Goal: Information Seeking & Learning: Learn about a topic

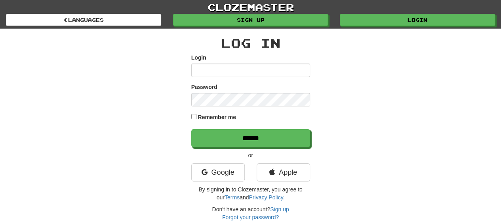
type input "**********"
click at [361, 110] on div "**********" at bounding box center [251, 129] width 464 height 200
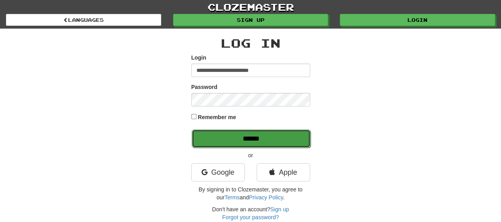
click at [277, 143] on input "******" at bounding box center [251, 138] width 119 height 18
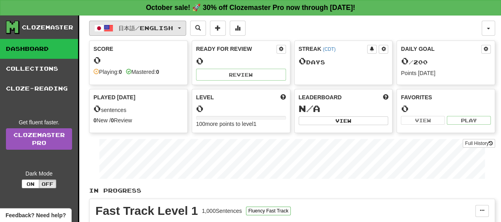
click at [186, 26] on button "日本語 / English" at bounding box center [137, 28] width 97 height 15
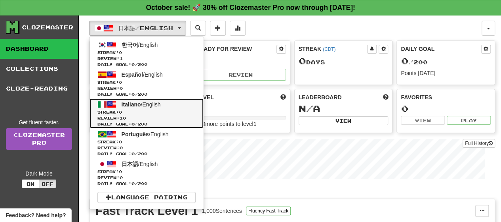
click at [126, 101] on span "Italiano" at bounding box center [131, 104] width 19 height 6
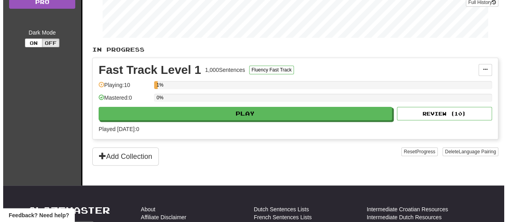
scroll to position [159, 0]
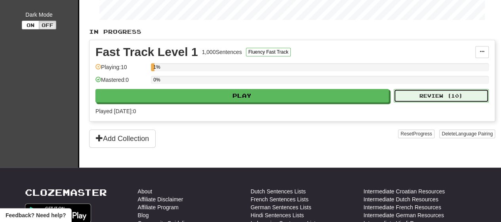
click at [448, 92] on button "Review ( 10 )" at bounding box center [441, 95] width 95 height 13
select select "**"
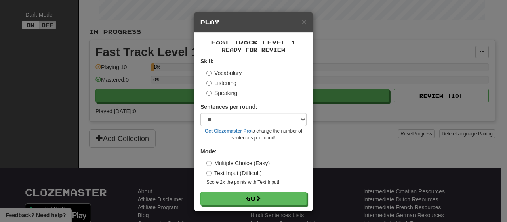
scroll to position [1, 0]
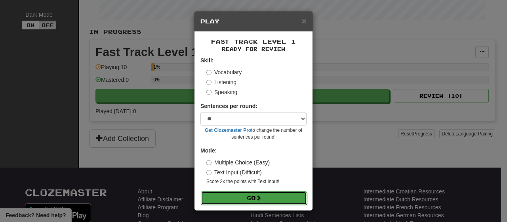
click at [260, 197] on span at bounding box center [259, 198] width 6 height 6
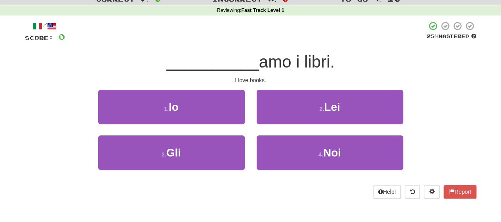
scroll to position [40, 0]
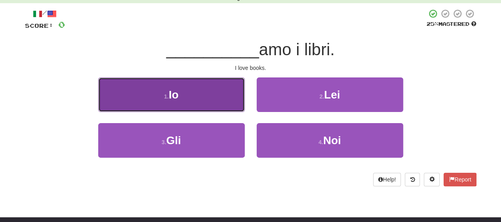
click at [208, 93] on button "1 . Io" at bounding box center [171, 94] width 147 height 34
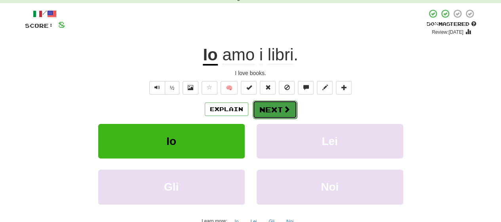
click at [266, 111] on button "Next" at bounding box center [275, 109] width 44 height 18
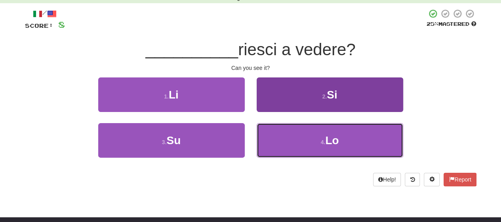
click at [313, 141] on button "4 . Lo" at bounding box center [330, 140] width 147 height 34
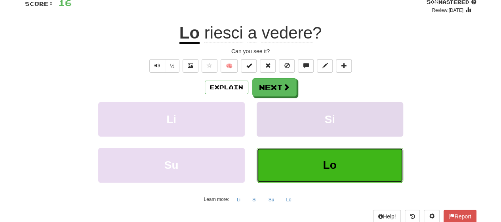
scroll to position [79, 0]
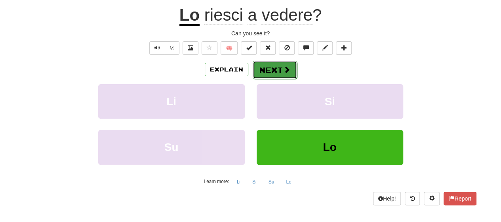
click at [276, 68] on button "Next" at bounding box center [275, 70] width 44 height 18
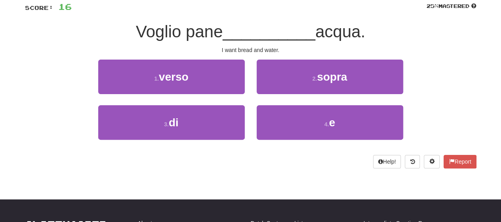
scroll to position [34, 0]
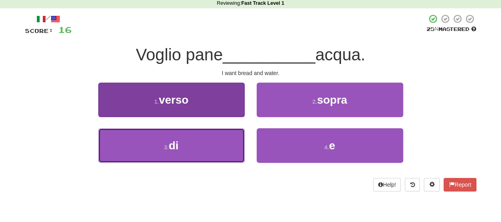
click at [181, 144] on button "3 . di" at bounding box center [171, 145] width 147 height 34
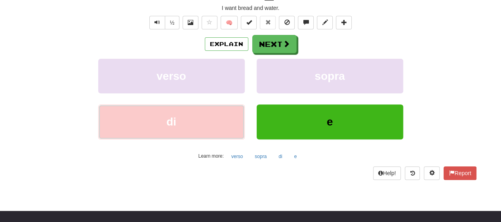
scroll to position [114, 0]
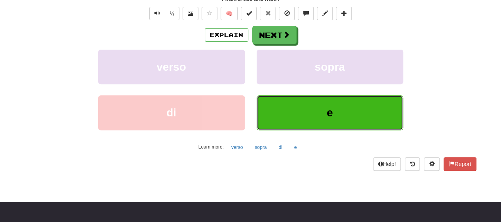
click at [327, 111] on span "e" at bounding box center [330, 112] width 6 height 12
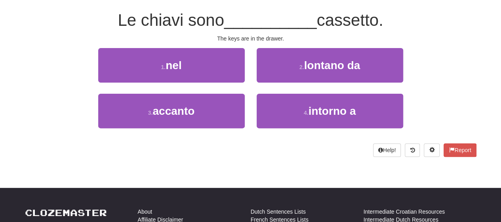
scroll to position [29, 0]
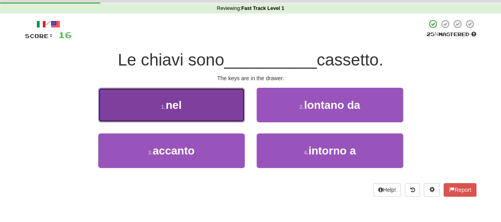
click at [202, 111] on button "1 . nel" at bounding box center [171, 105] width 147 height 34
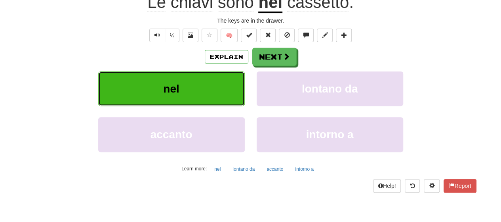
scroll to position [109, 0]
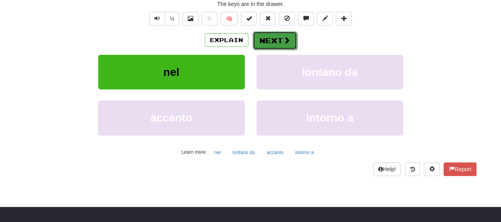
click at [279, 38] on button "Next" at bounding box center [275, 40] width 44 height 18
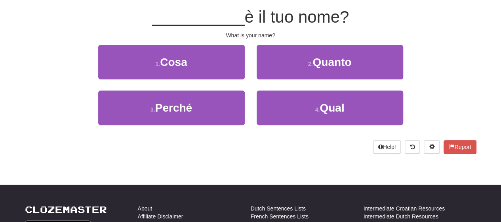
scroll to position [24, 0]
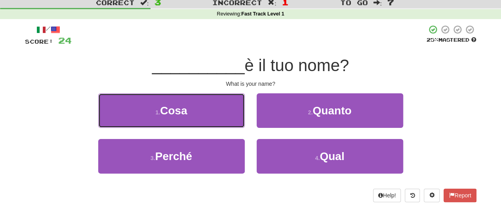
click at [223, 112] on button "1 . Cosa" at bounding box center [171, 110] width 147 height 34
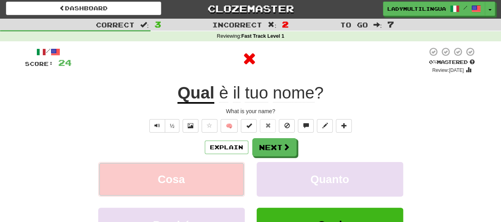
scroll to position [0, 0]
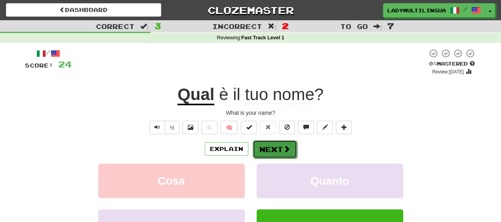
click at [264, 146] on button "Next" at bounding box center [275, 149] width 44 height 18
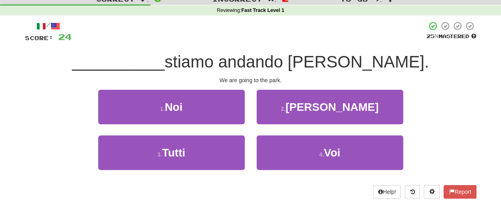
scroll to position [40, 0]
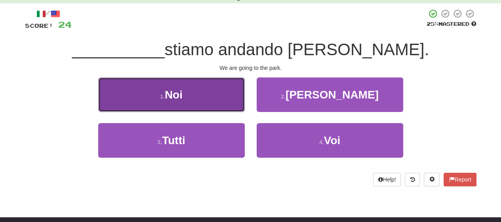
click at [173, 101] on button "1 . Noi" at bounding box center [171, 94] width 147 height 34
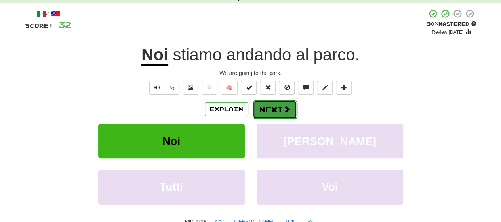
click at [281, 116] on button "Next" at bounding box center [275, 109] width 44 height 18
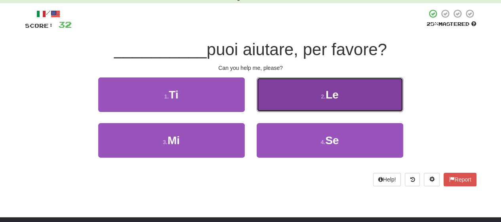
click at [325, 104] on button "2 . Le" at bounding box center [330, 94] width 147 height 34
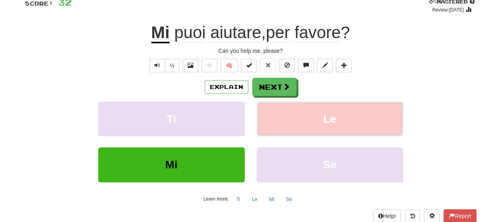
scroll to position [79, 0]
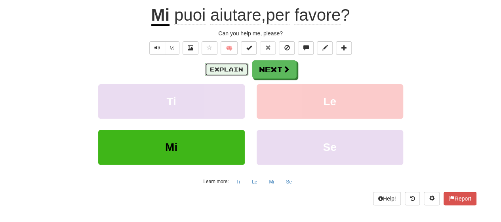
click at [227, 67] on button "Explain" at bounding box center [227, 69] width 44 height 13
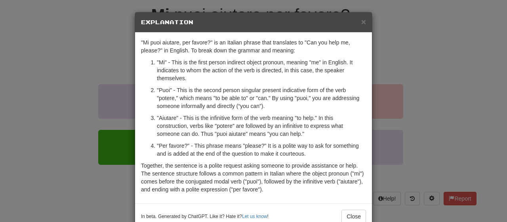
click at [365, 23] on div "× Explanation" at bounding box center [253, 22] width 237 height 20
click at [361, 23] on span "×" at bounding box center [363, 21] width 5 height 9
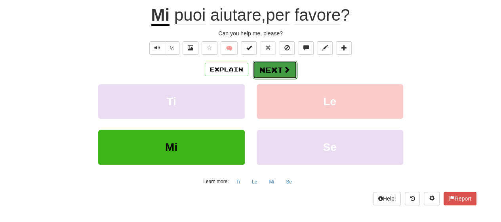
click at [261, 63] on button "Next" at bounding box center [275, 70] width 44 height 18
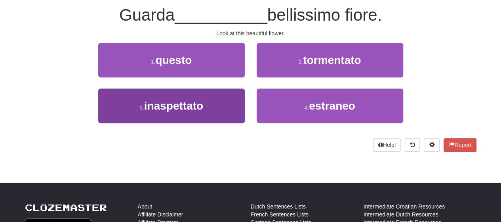
scroll to position [34, 0]
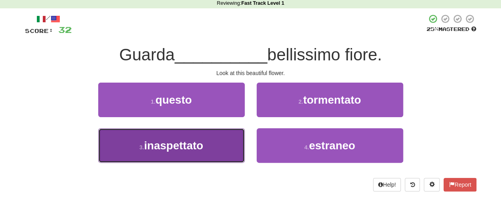
click at [205, 147] on button "3 . inaspettato" at bounding box center [171, 145] width 147 height 34
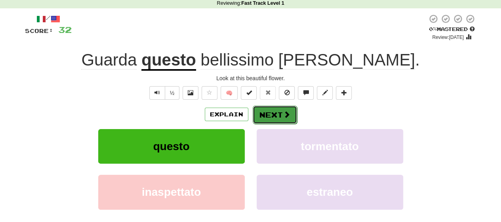
click at [267, 114] on button "Next" at bounding box center [275, 114] width 44 height 18
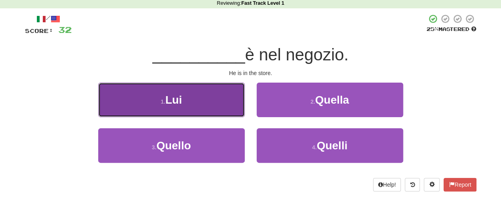
click at [182, 103] on span "Lui" at bounding box center [173, 100] width 17 height 12
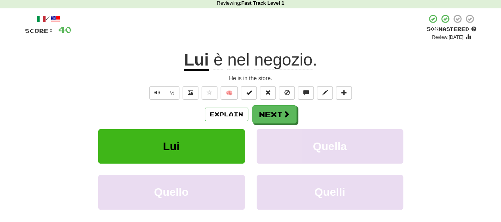
click at [288, 61] on span "negozio" at bounding box center [283, 59] width 58 height 19
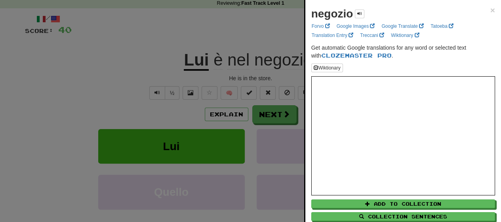
click at [120, 56] on div at bounding box center [250, 111] width 501 height 222
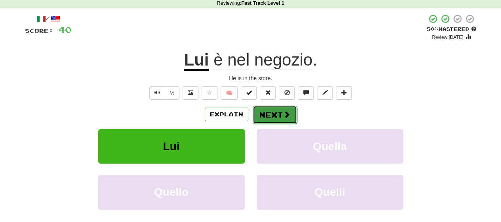
click at [266, 114] on button "Next" at bounding box center [275, 114] width 44 height 18
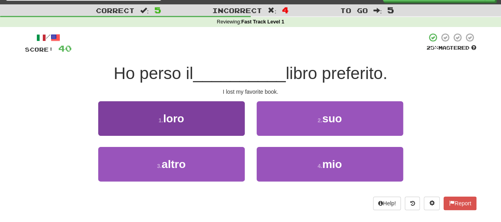
scroll to position [0, 0]
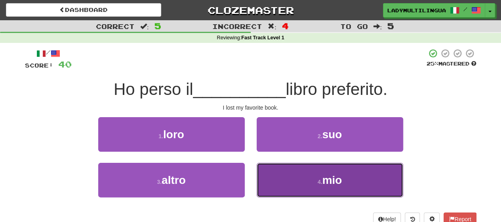
click at [329, 186] on button "4 . mio" at bounding box center [330, 179] width 147 height 34
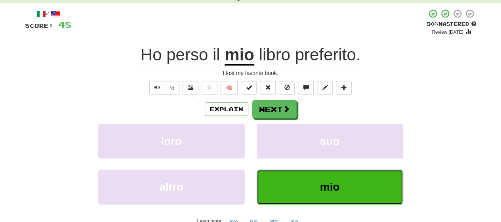
scroll to position [79, 0]
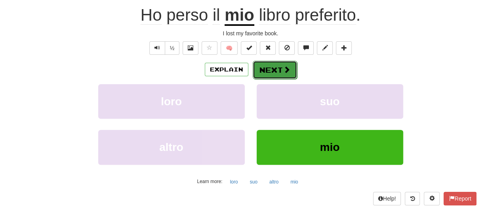
click at [256, 66] on button "Next" at bounding box center [275, 70] width 44 height 18
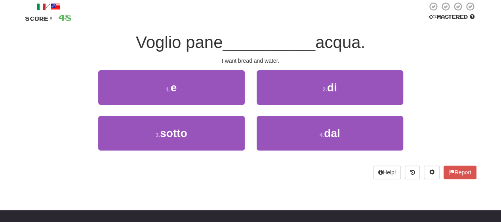
scroll to position [34, 0]
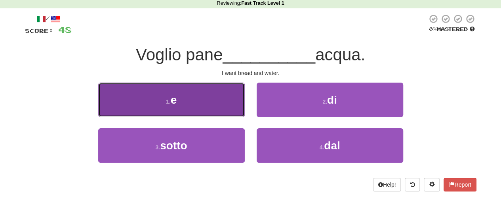
click at [179, 104] on button "1 . e" at bounding box center [171, 99] width 147 height 34
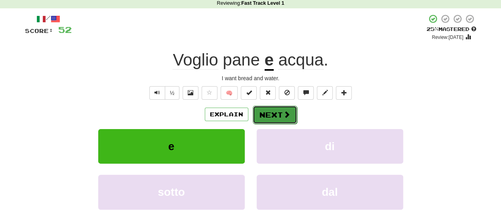
click at [283, 113] on button "Next" at bounding box center [275, 114] width 44 height 18
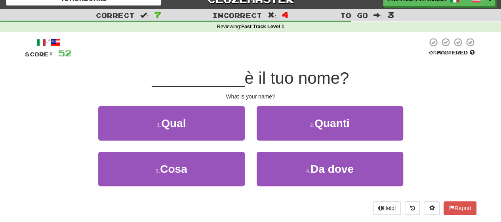
scroll to position [0, 0]
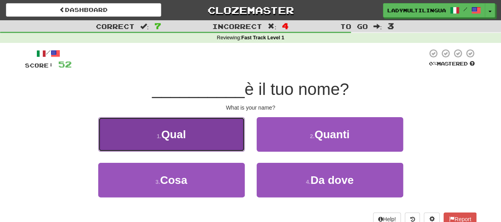
click at [143, 136] on button "1 . Qual" at bounding box center [171, 134] width 147 height 34
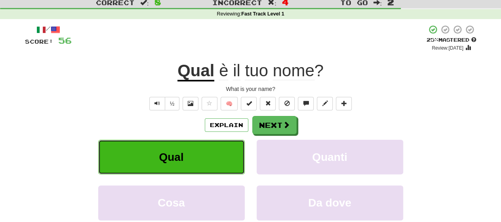
scroll to position [40, 0]
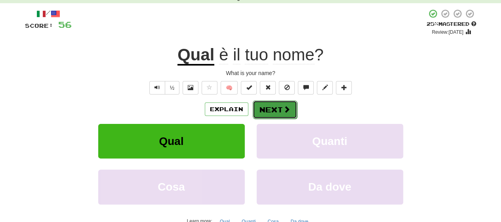
click at [293, 107] on button "Next" at bounding box center [275, 109] width 44 height 18
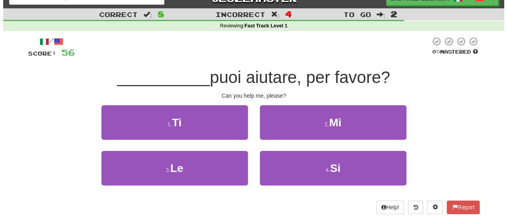
scroll to position [0, 0]
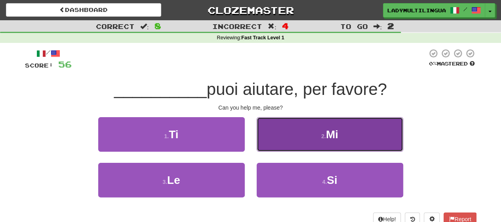
click at [293, 134] on button "2 . Mi" at bounding box center [330, 134] width 147 height 34
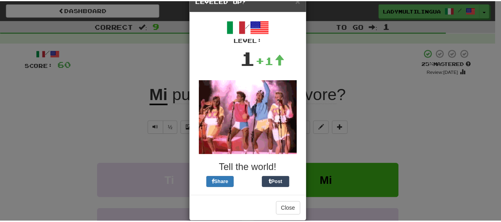
scroll to position [32, 0]
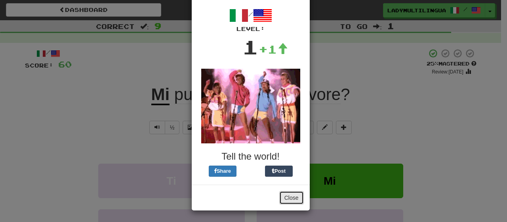
click at [288, 197] on button "Close" at bounding box center [291, 197] width 25 height 13
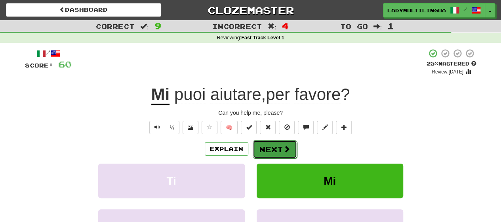
click at [271, 153] on button "Next" at bounding box center [275, 149] width 44 height 18
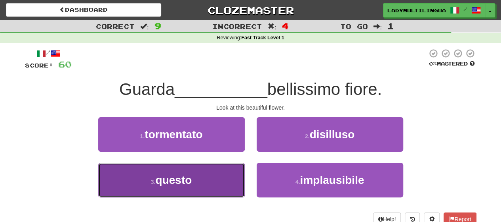
click at [168, 181] on span "questo" at bounding box center [173, 180] width 36 height 12
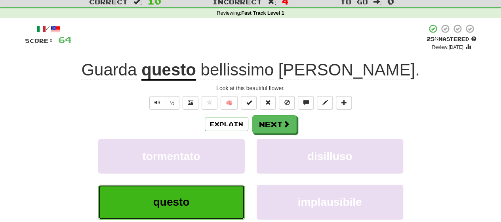
scroll to position [40, 0]
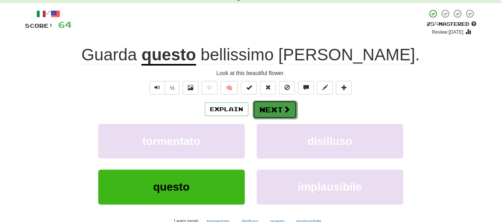
click at [266, 112] on button "Next" at bounding box center [275, 109] width 44 height 18
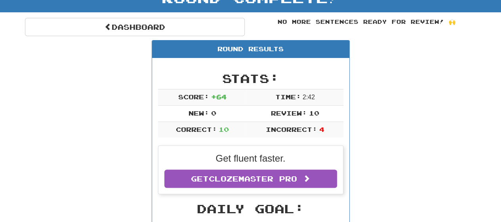
scroll to position [0, 0]
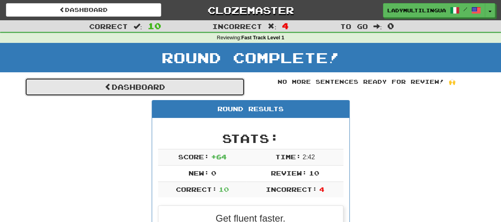
click at [106, 80] on link "Dashboard" at bounding box center [135, 87] width 220 height 18
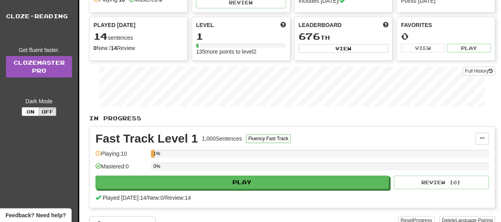
scroll to position [79, 0]
